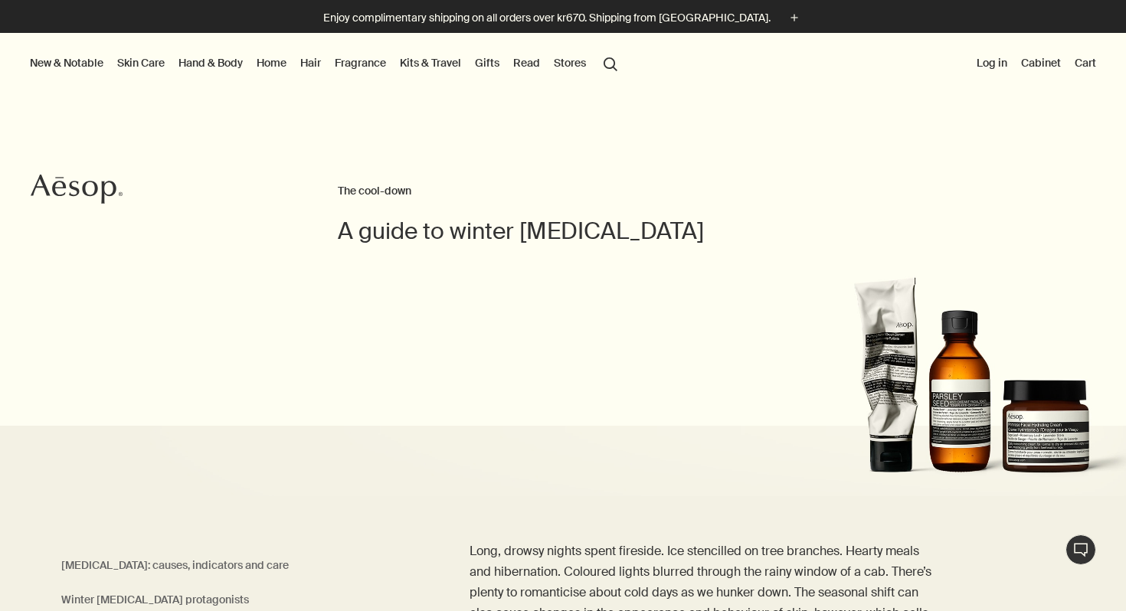
click at [145, 60] on link "Skin Care" at bounding box center [141, 63] width 54 height 20
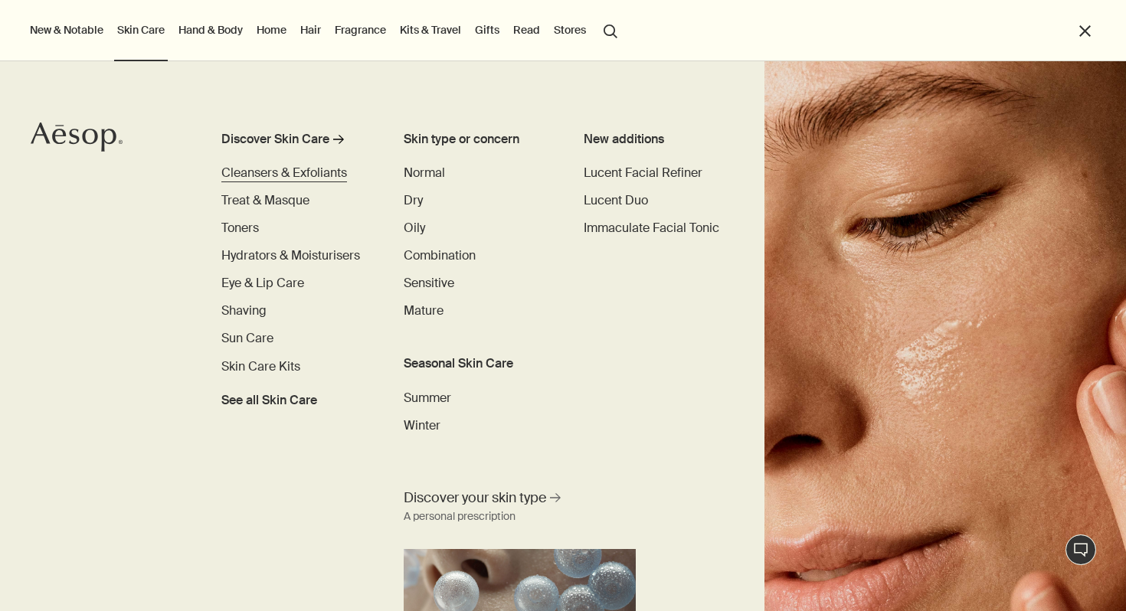
click at [254, 172] on span "Cleansers & Exfoliants" at bounding box center [284, 173] width 126 height 16
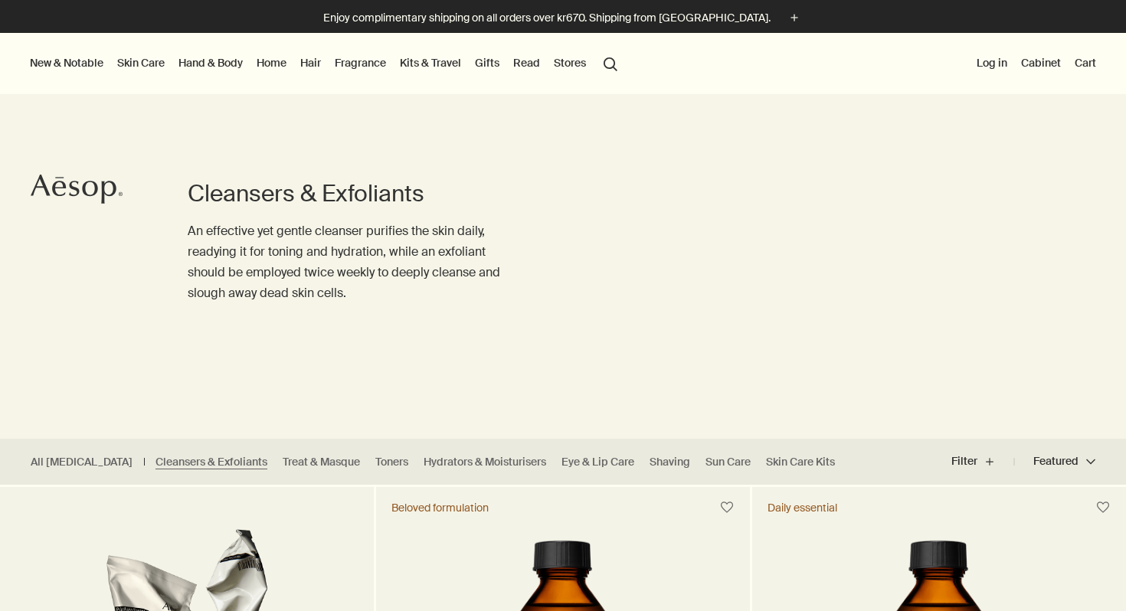
click at [132, 60] on link "Skin Care" at bounding box center [141, 63] width 54 height 20
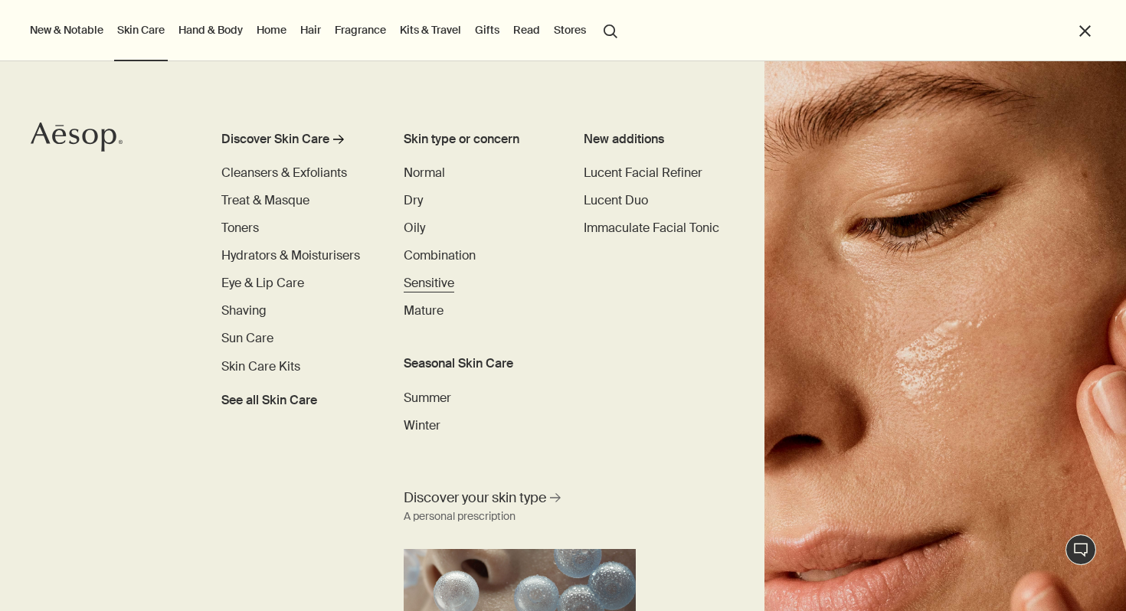
click at [414, 284] on span "Sensitive" at bounding box center [429, 283] width 51 height 16
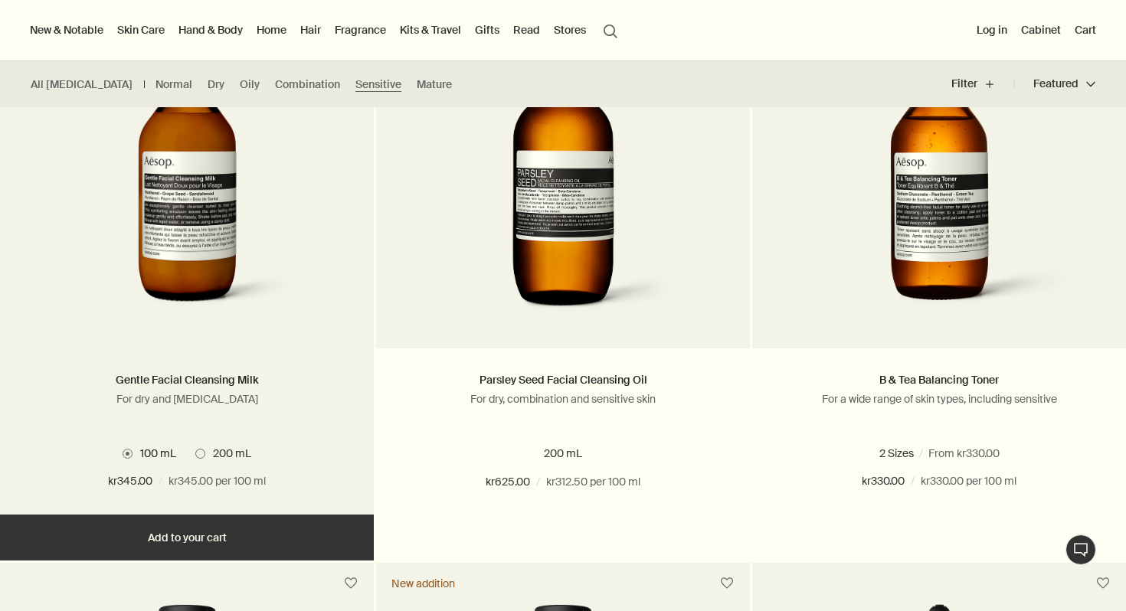
scroll to position [479, 0]
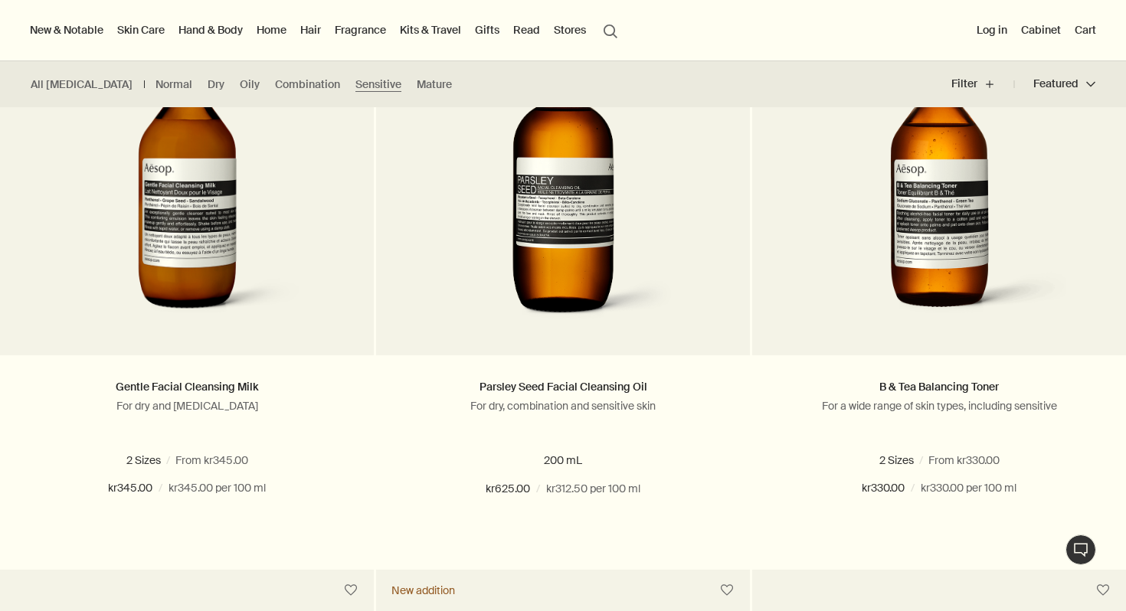
click at [74, 33] on button "New & Notable" at bounding box center [67, 30] width 80 height 20
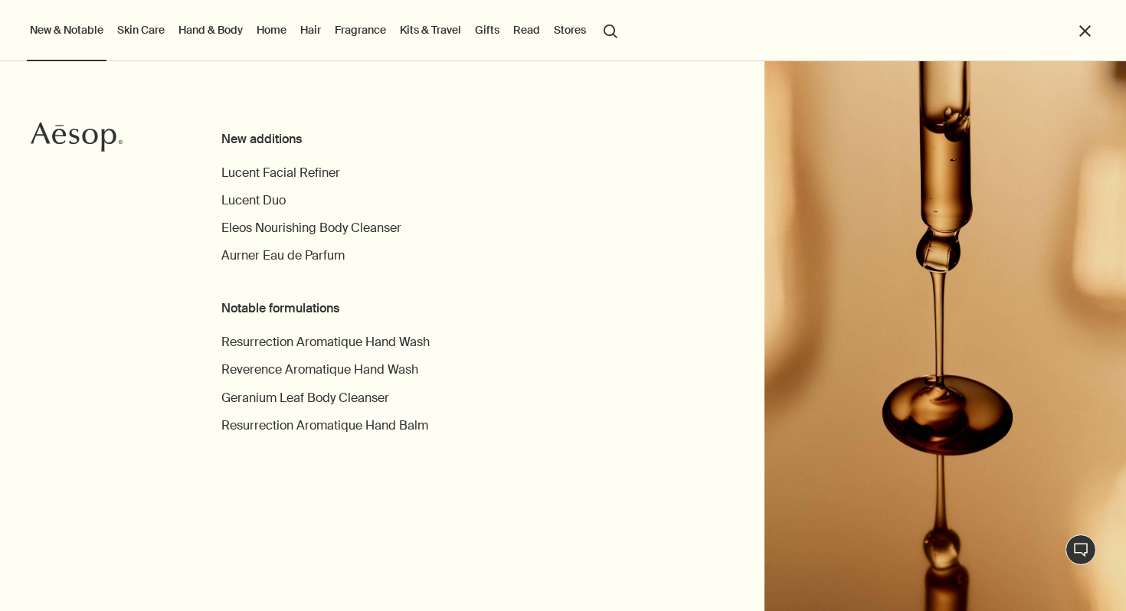
click at [127, 31] on link "Skin Care" at bounding box center [141, 30] width 54 height 20
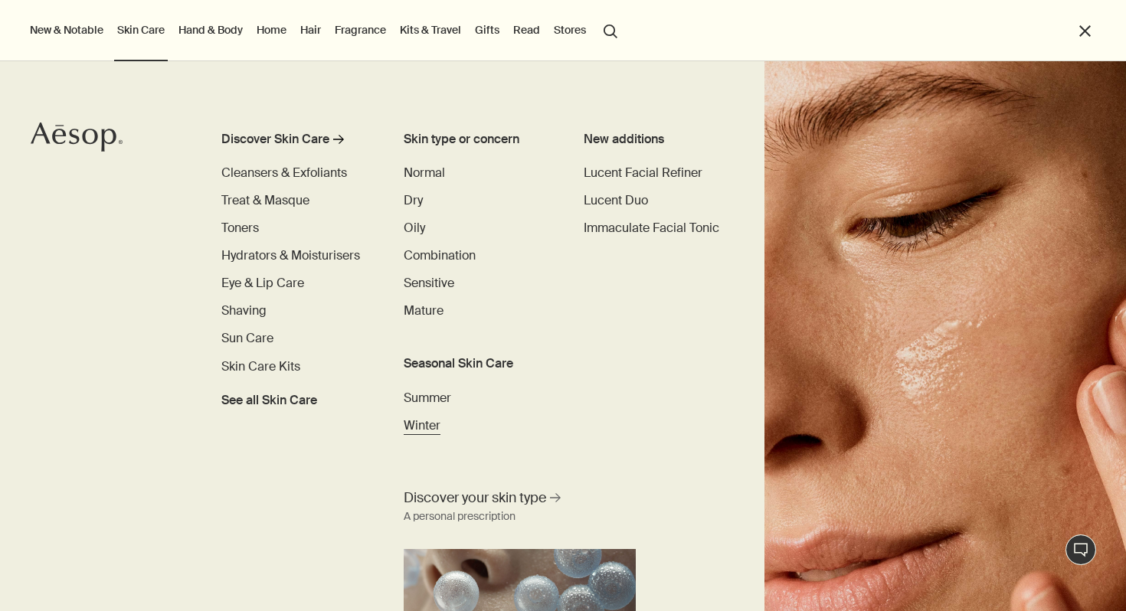
click at [427, 427] on span "Winter" at bounding box center [422, 425] width 37 height 16
